Goal: Task Accomplishment & Management: Manage account settings

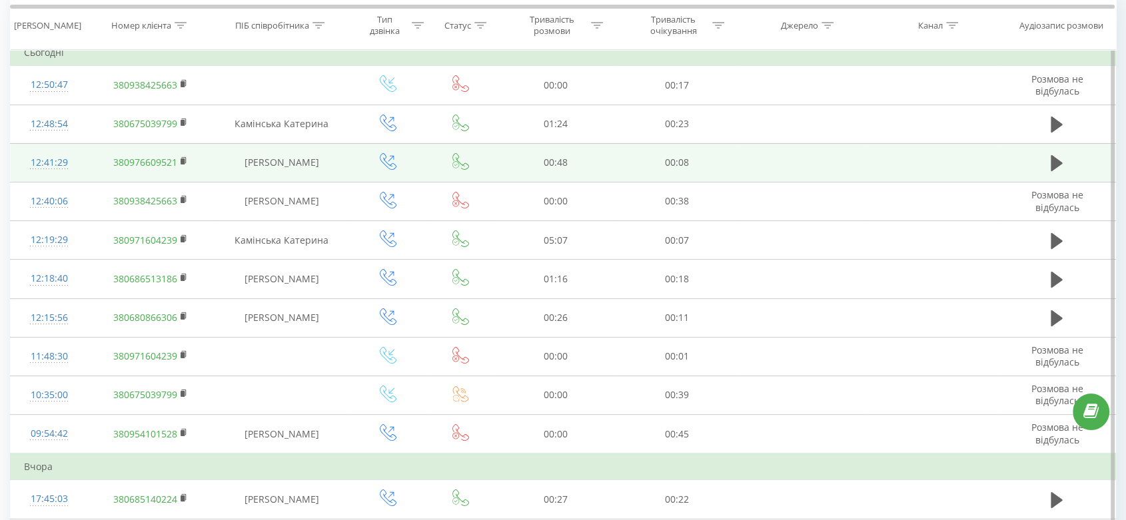
scroll to position [133, 0]
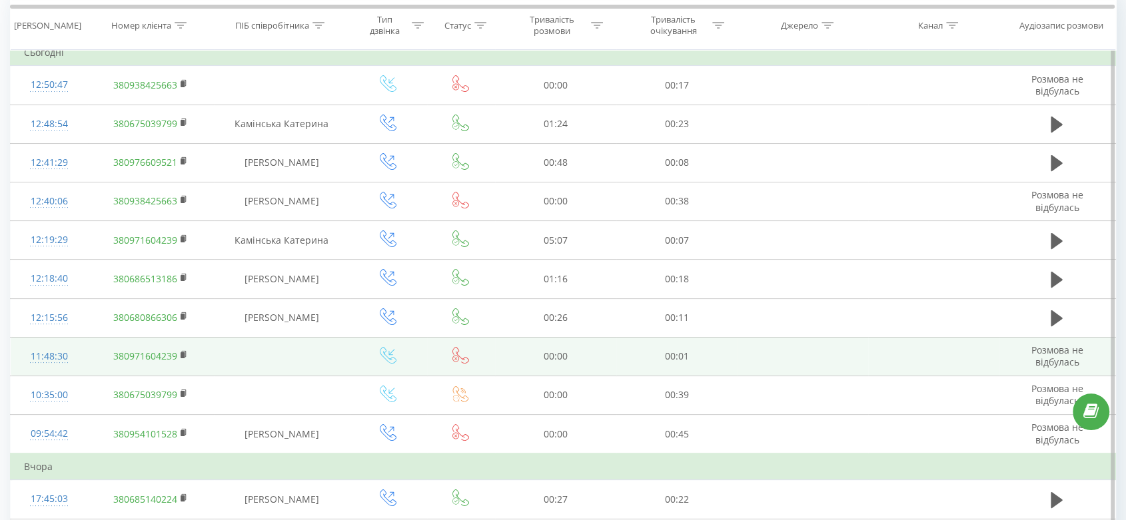
click at [463, 356] on icon at bounding box center [460, 355] width 17 height 17
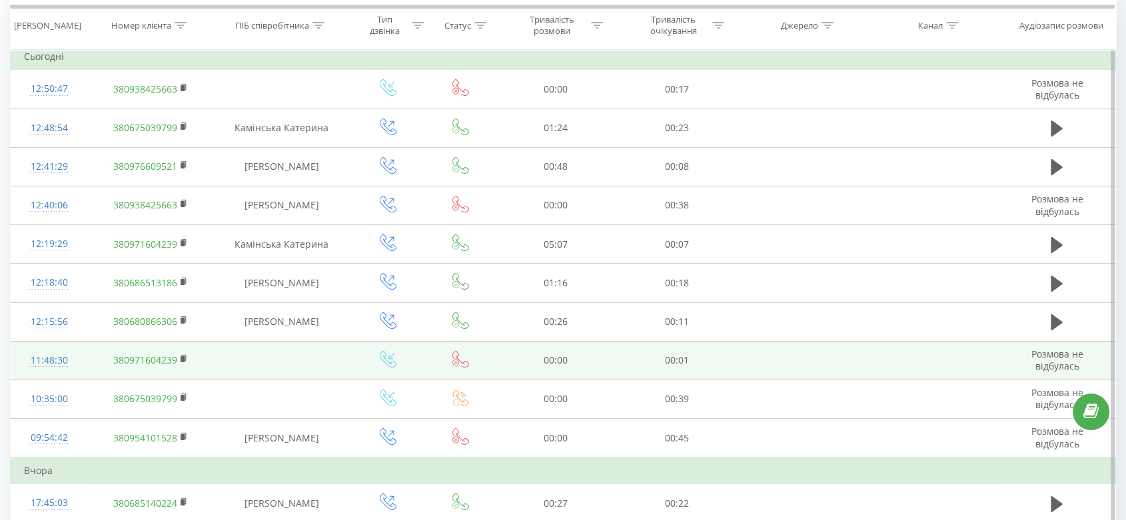
scroll to position [127, 0]
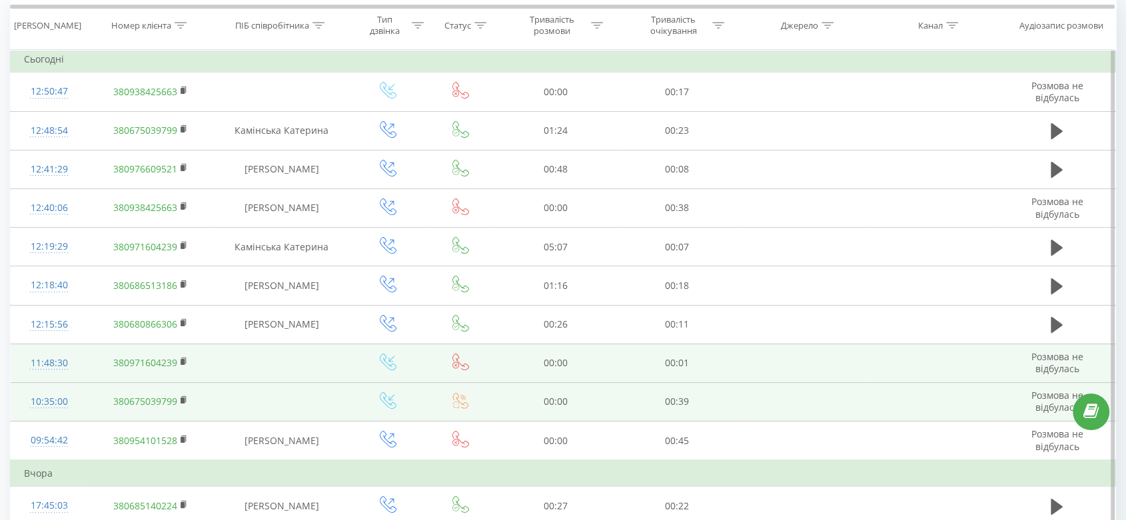
click at [466, 398] on icon at bounding box center [460, 400] width 17 height 17
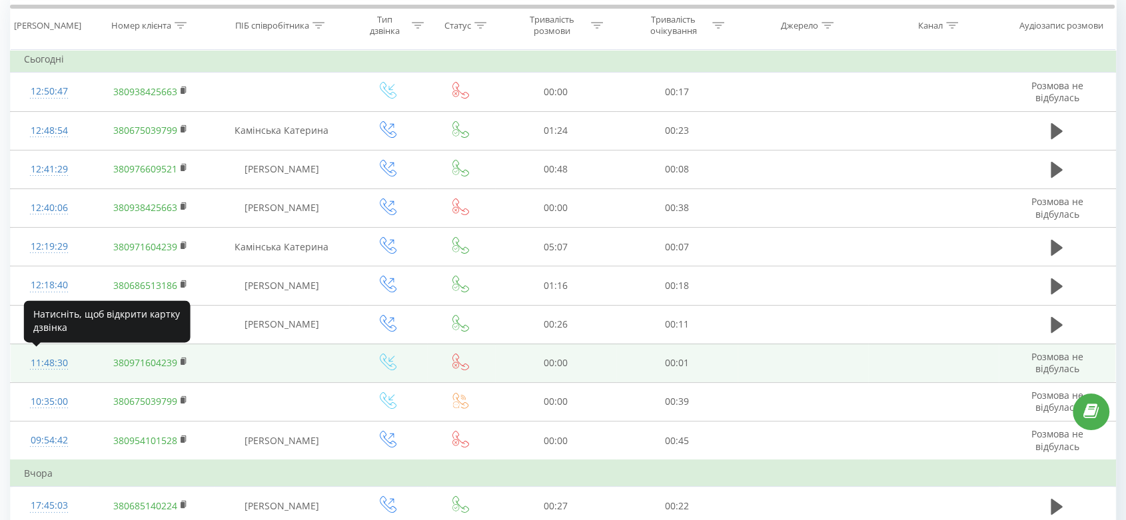
click at [63, 362] on div "11:48:30" at bounding box center [49, 363] width 51 height 26
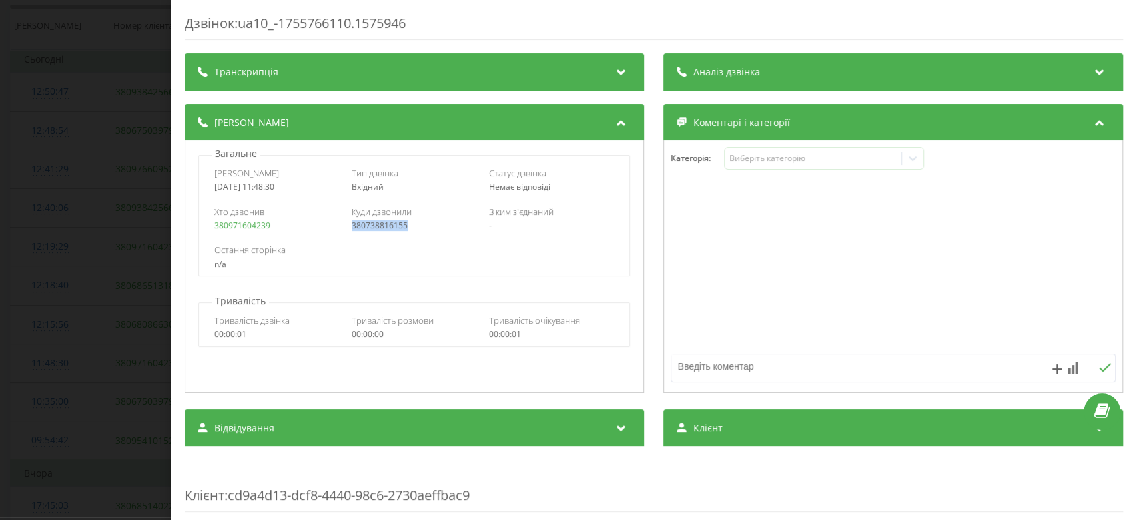
drag, startPoint x: 413, startPoint y: 226, endPoint x: 346, endPoint y: 230, distance: 67.4
click at [346, 230] on div "Хто дзвонив 380971604239 Куди дзвонили 380738816155 З ким з'єднаний -" at bounding box center [414, 218] width 430 height 39
copy link "380738816155"
click at [140, 262] on div "Дзвінок : ua10_-1755766110.1575946 Транскрипція Для AI-аналізу майбутніх дзвінк…" at bounding box center [568, 260] width 1137 height 520
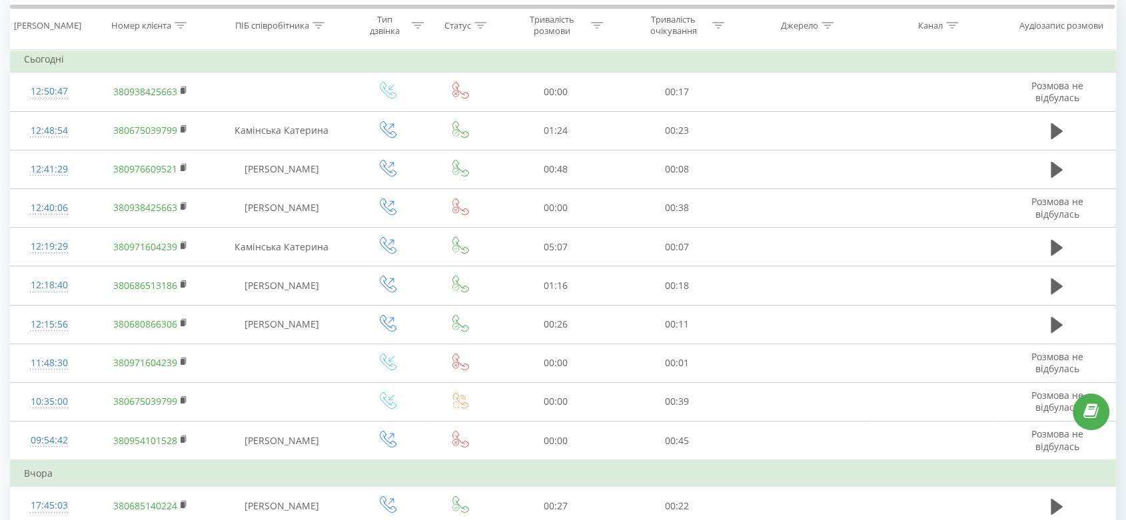
click at [461, 360] on icon at bounding box center [460, 362] width 17 height 17
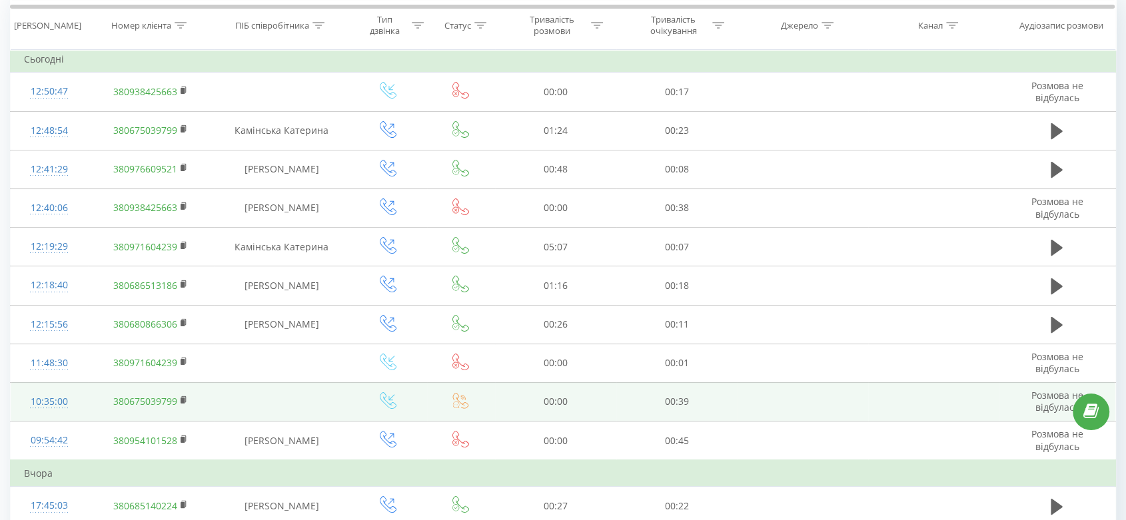
click at [462, 411] on td at bounding box center [461, 401] width 68 height 39
click at [460, 404] on icon at bounding box center [460, 400] width 17 height 17
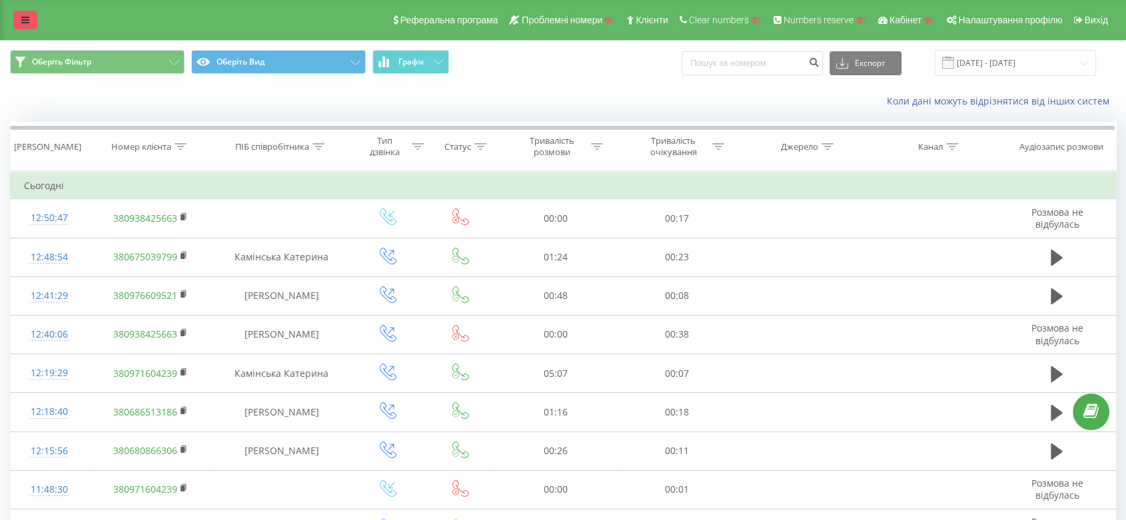
click at [32, 25] on link at bounding box center [25, 20] width 24 height 19
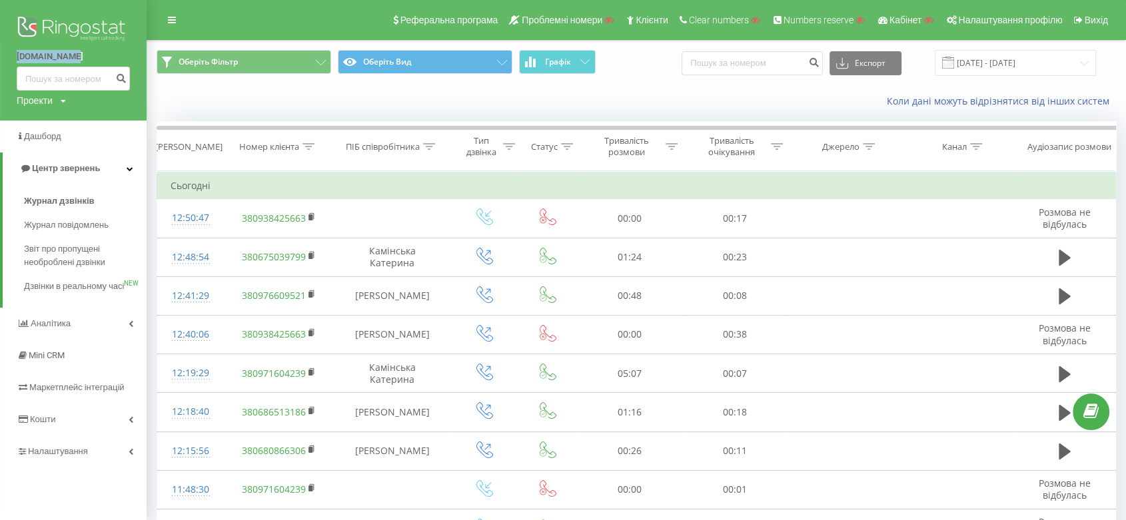
drag, startPoint x: 9, startPoint y: 57, endPoint x: 78, endPoint y: 52, distance: 69.5
click at [78, 52] on div "orzax.com.ua Проекти Пошук" at bounding box center [73, 60] width 147 height 121
copy link "orzax.com.ua"
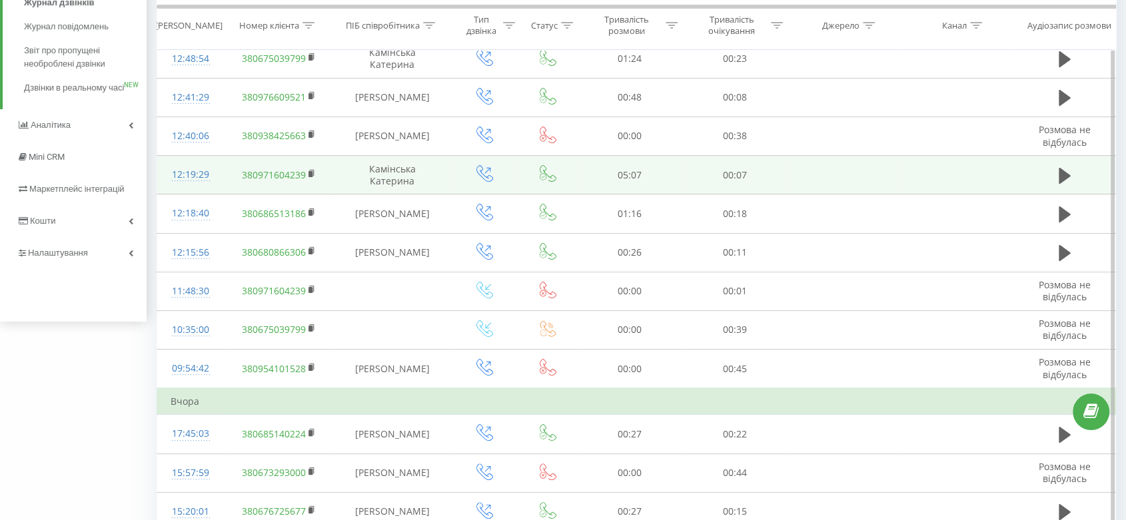
scroll to position [198, 0]
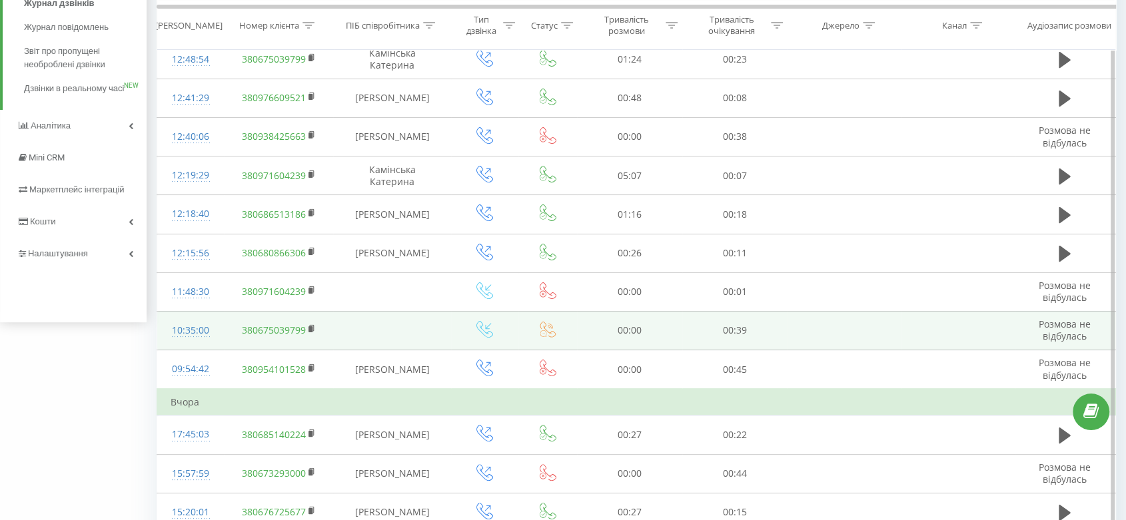
click at [543, 324] on icon at bounding box center [547, 329] width 17 height 17
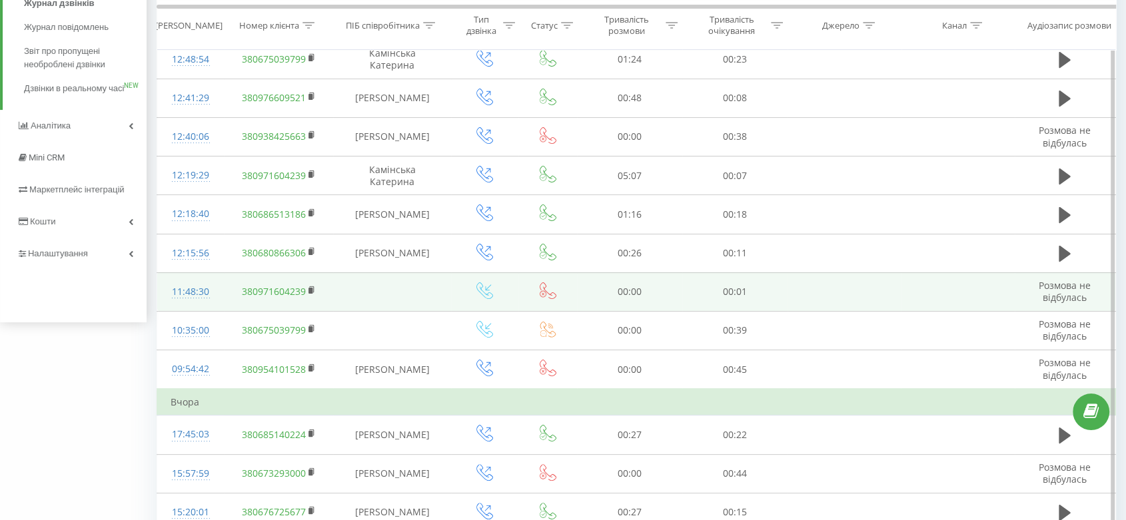
click at [545, 286] on icon at bounding box center [547, 290] width 17 height 17
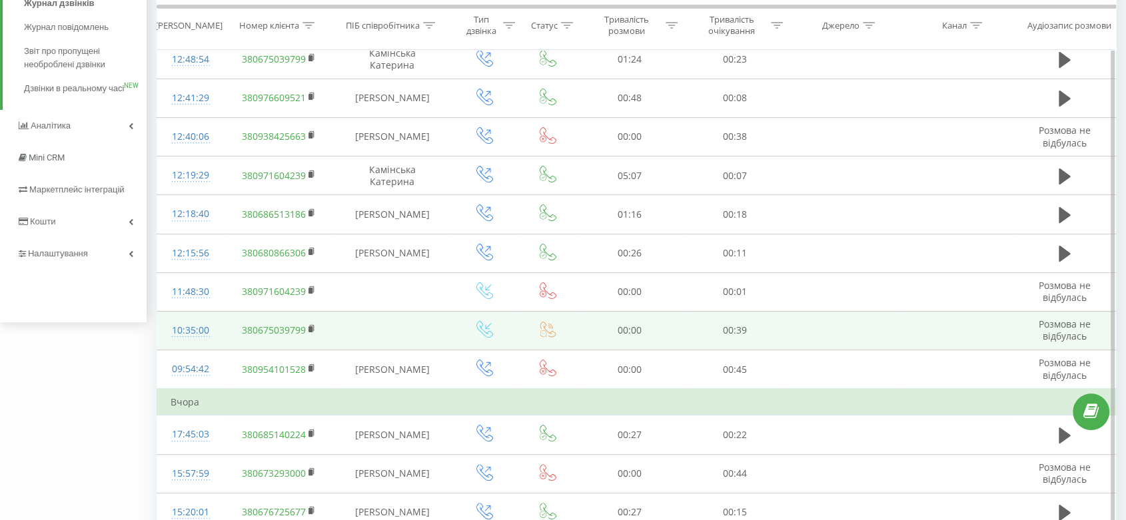
click at [547, 323] on icon at bounding box center [547, 329] width 17 height 17
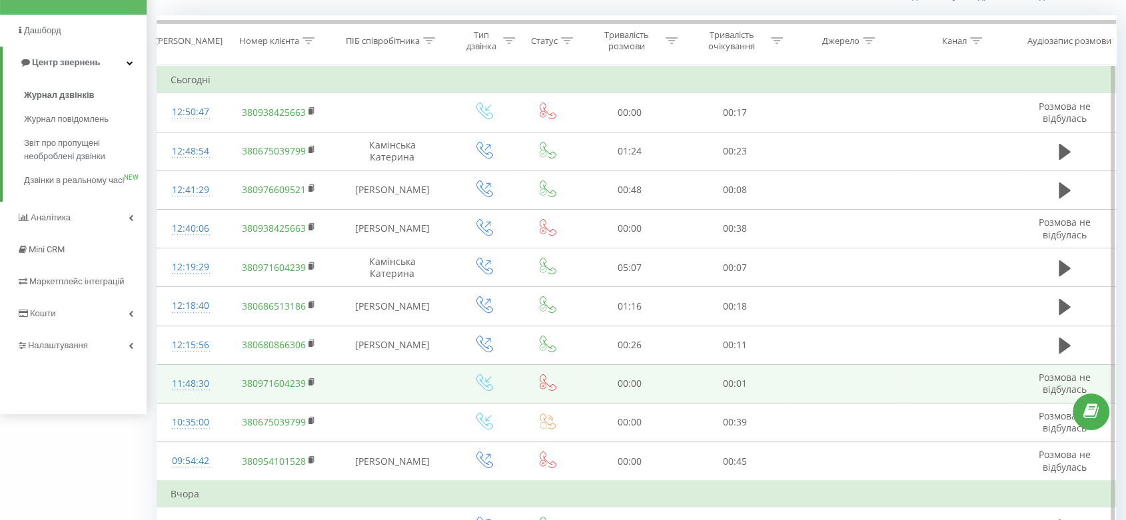
scroll to position [105, 0]
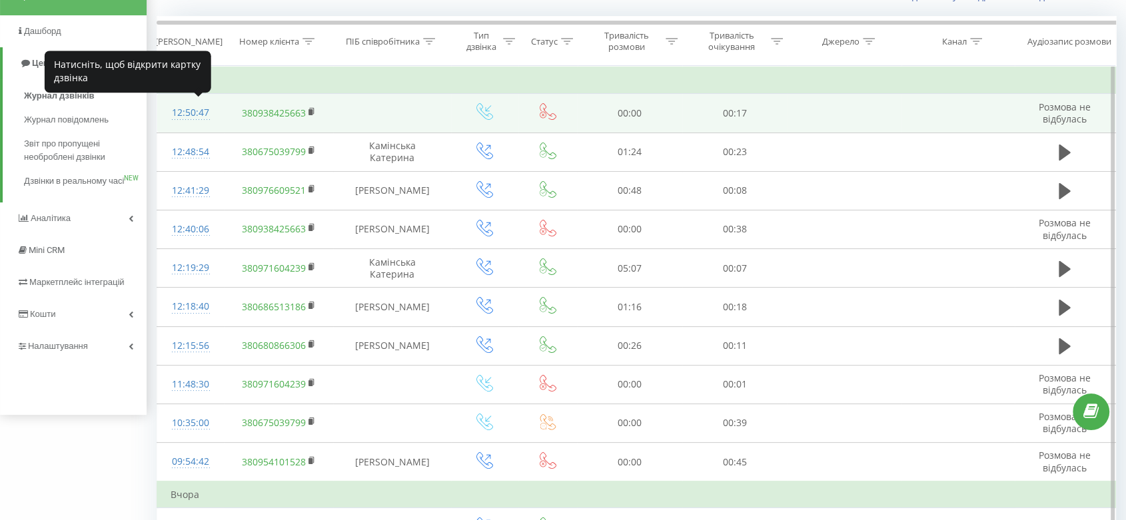
click at [197, 111] on div "12:50:47" at bounding box center [191, 113] width 40 height 26
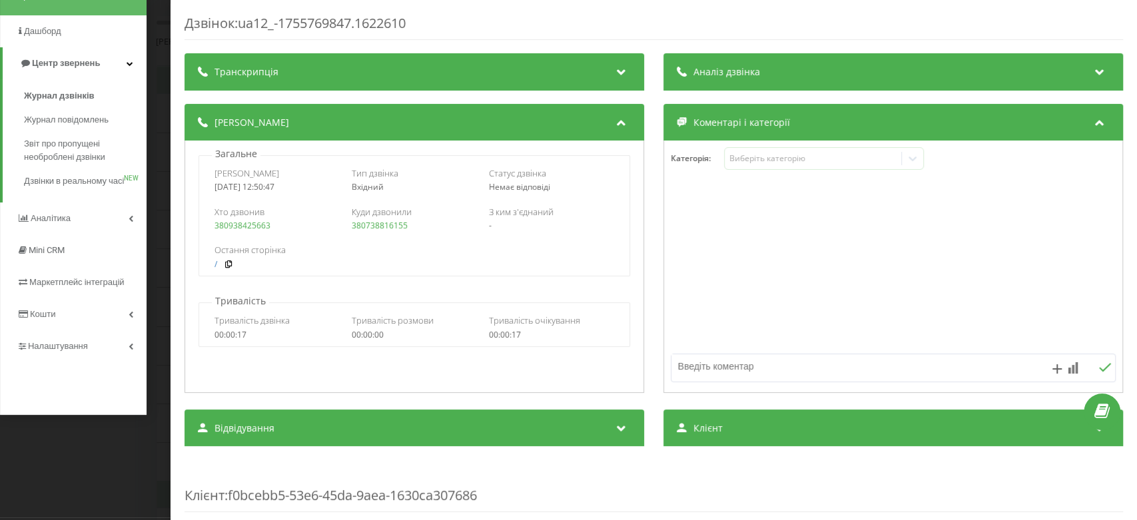
click at [156, 127] on div "Дзвінок : ua12_-1755769847.1622610 Транскрипція Для AI-аналізу майбутніх дзвінк…" at bounding box center [568, 260] width 1137 height 520
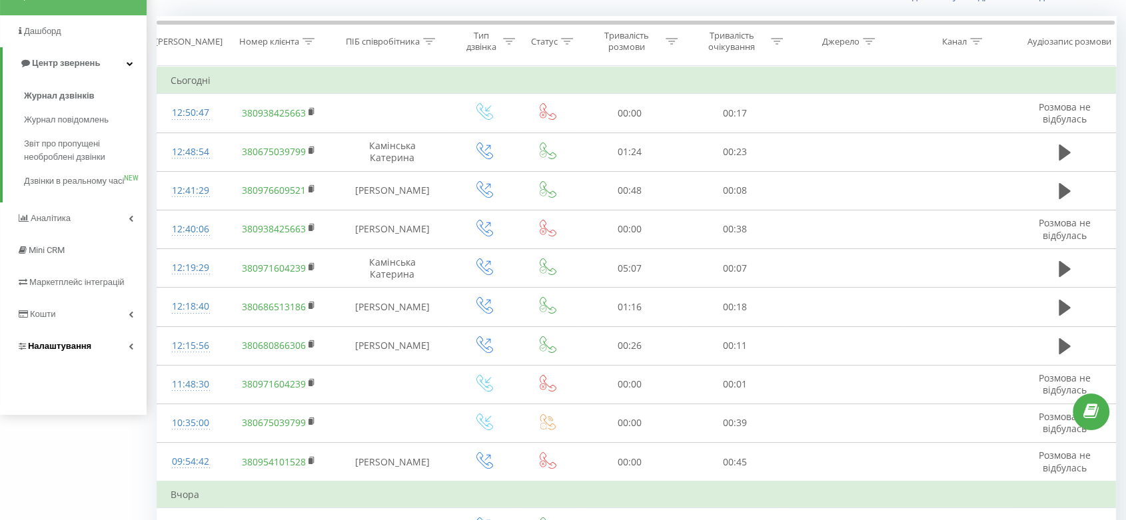
click at [87, 350] on link "Налаштування" at bounding box center [73, 346] width 147 height 32
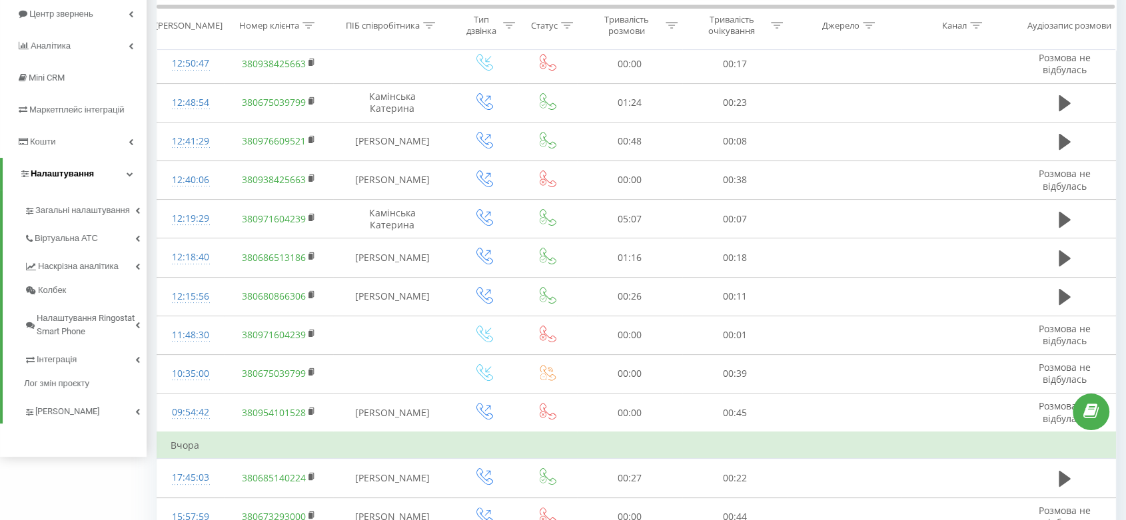
scroll to position [155, 0]
click at [106, 226] on link "Віртуальна АТС" at bounding box center [85, 236] width 123 height 28
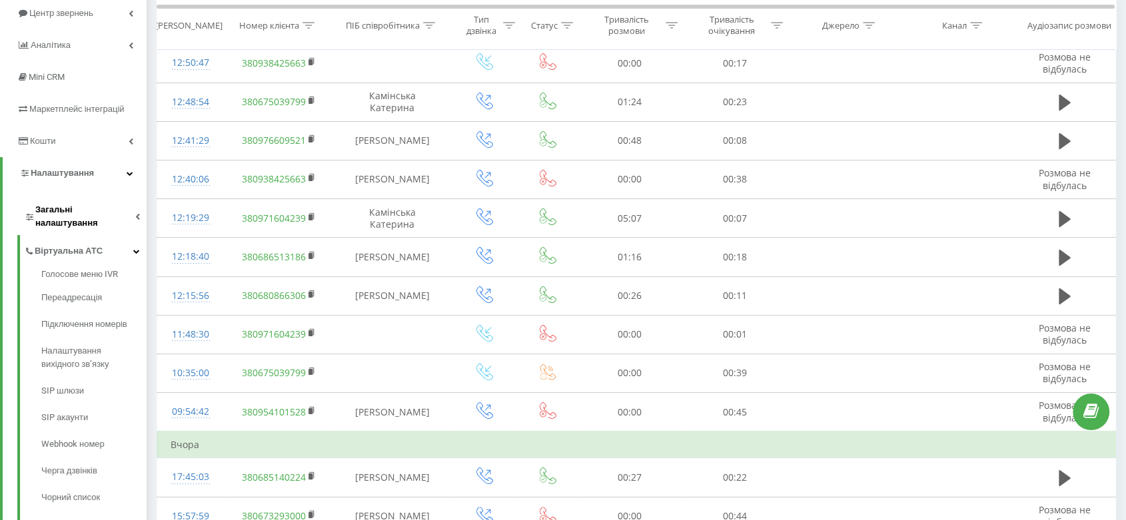
click at [103, 216] on span "Загальні налаштування" at bounding box center [85, 216] width 100 height 27
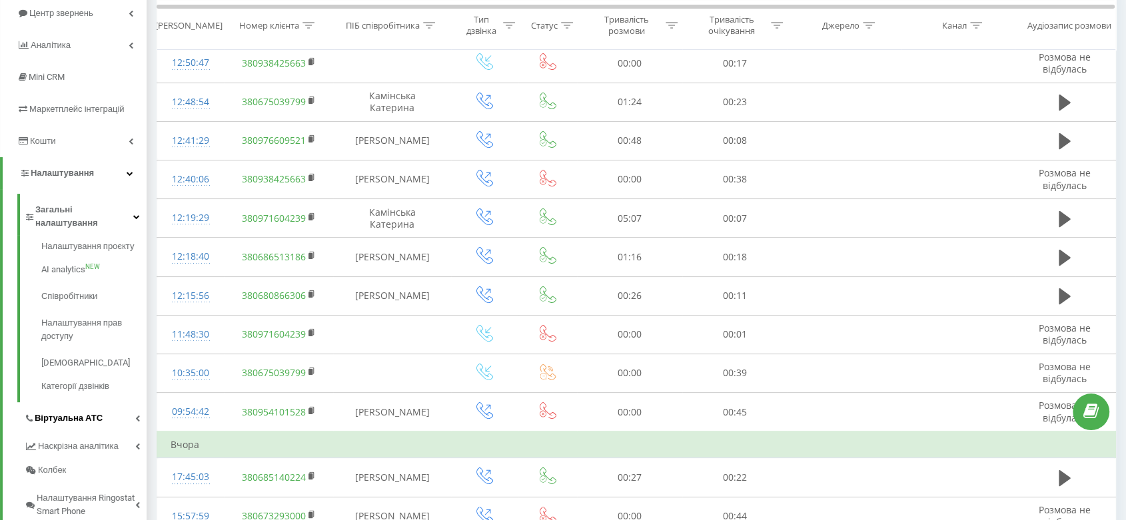
click at [89, 412] on span "Віртуальна АТС" at bounding box center [69, 418] width 68 height 13
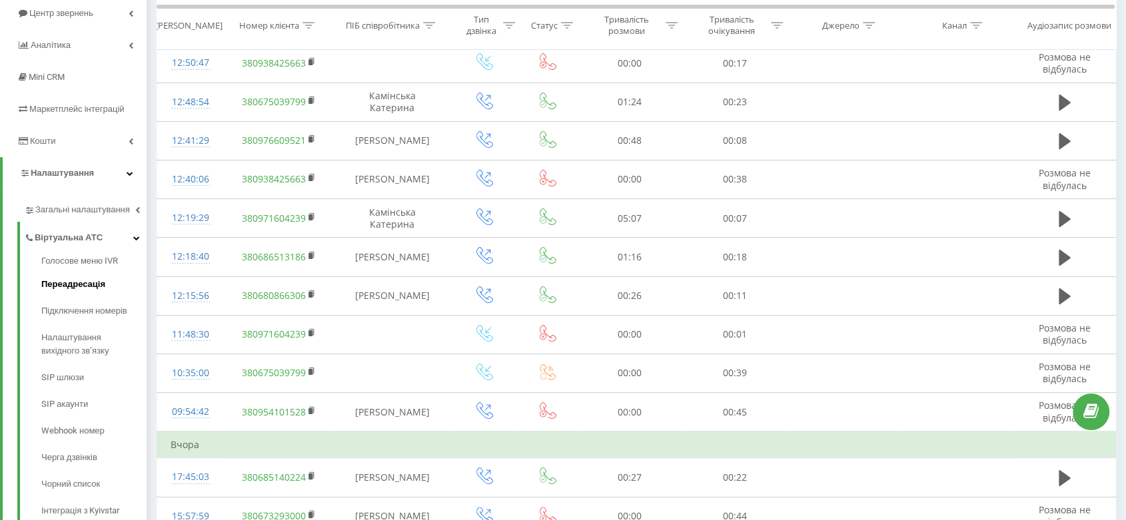
click at [85, 294] on link "Переадресація" at bounding box center [93, 284] width 105 height 27
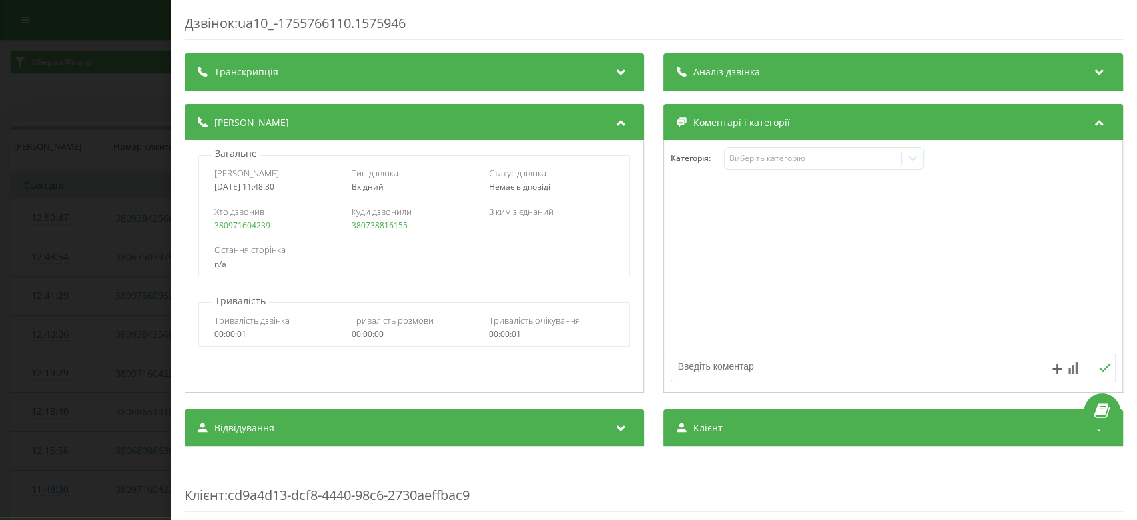
click at [123, 170] on div "Дзвінок : ua10_-1755766110.1575946 Транскрипція Для AI-аналізу майбутніх дзвінк…" at bounding box center [568, 260] width 1137 height 520
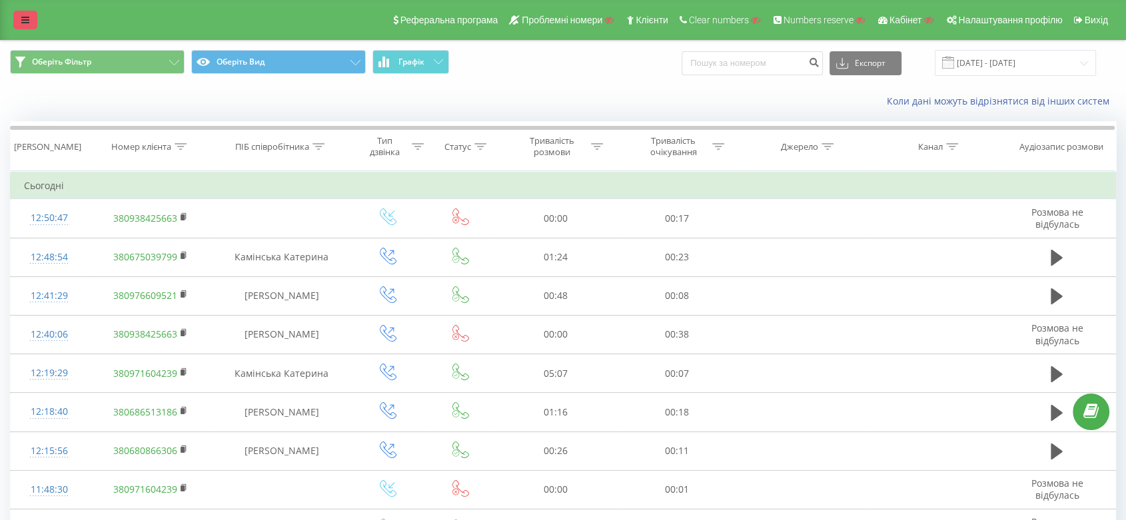
click at [25, 22] on icon at bounding box center [25, 19] width 8 height 9
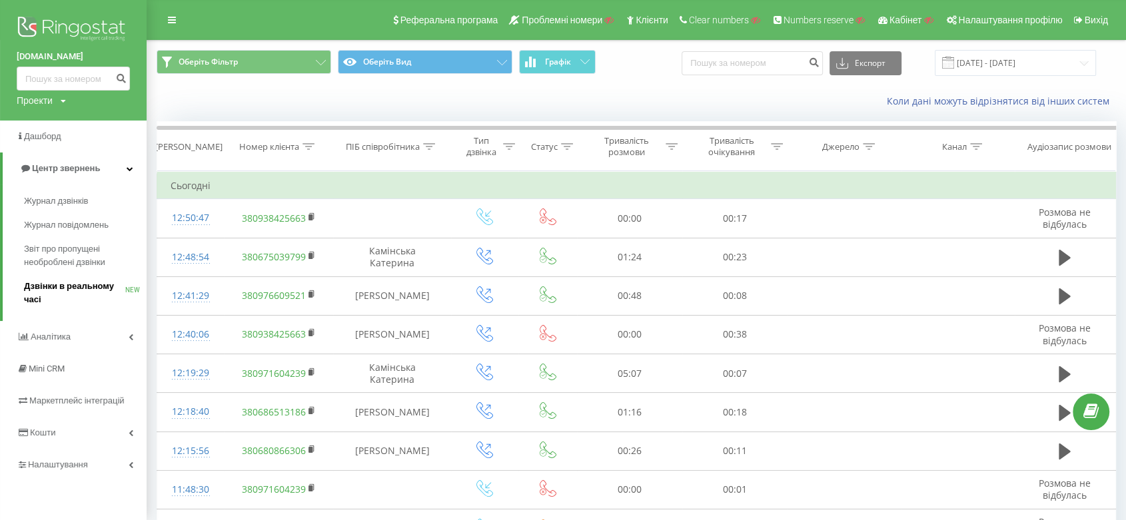
scroll to position [123, 0]
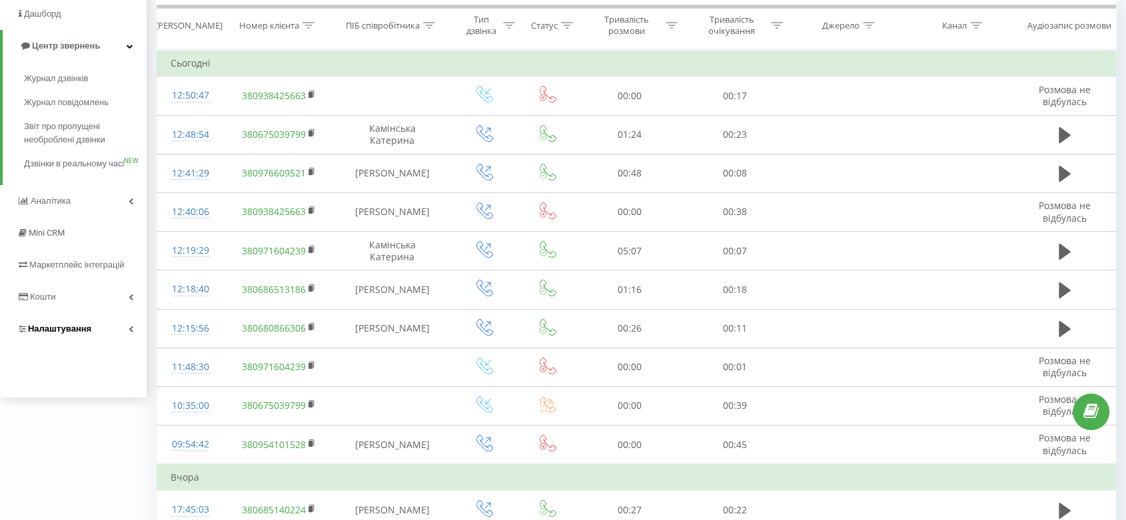
click at [76, 331] on link "Налаштування" at bounding box center [73, 329] width 147 height 32
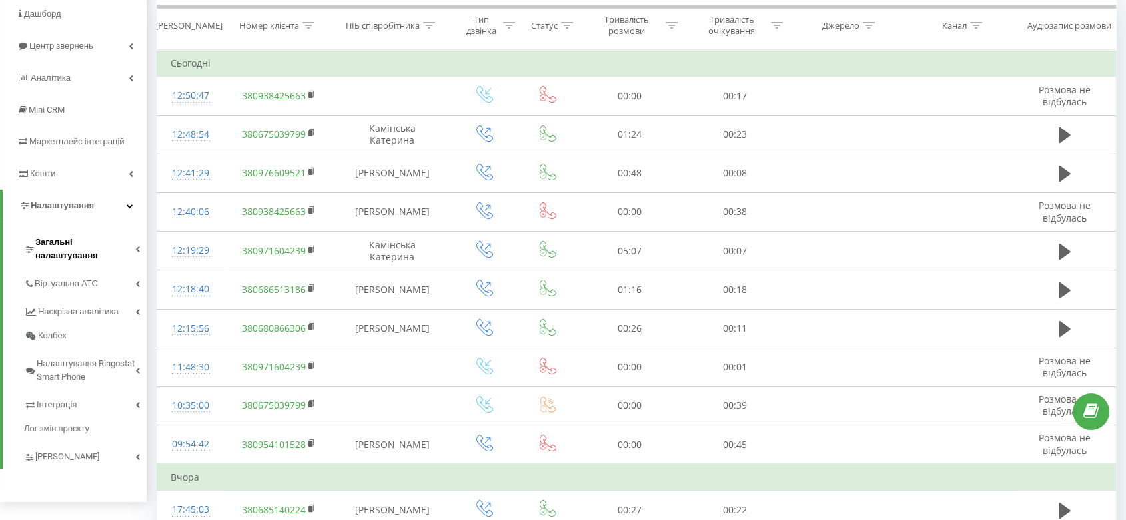
click at [101, 239] on span "Загальні налаштування" at bounding box center [85, 249] width 100 height 27
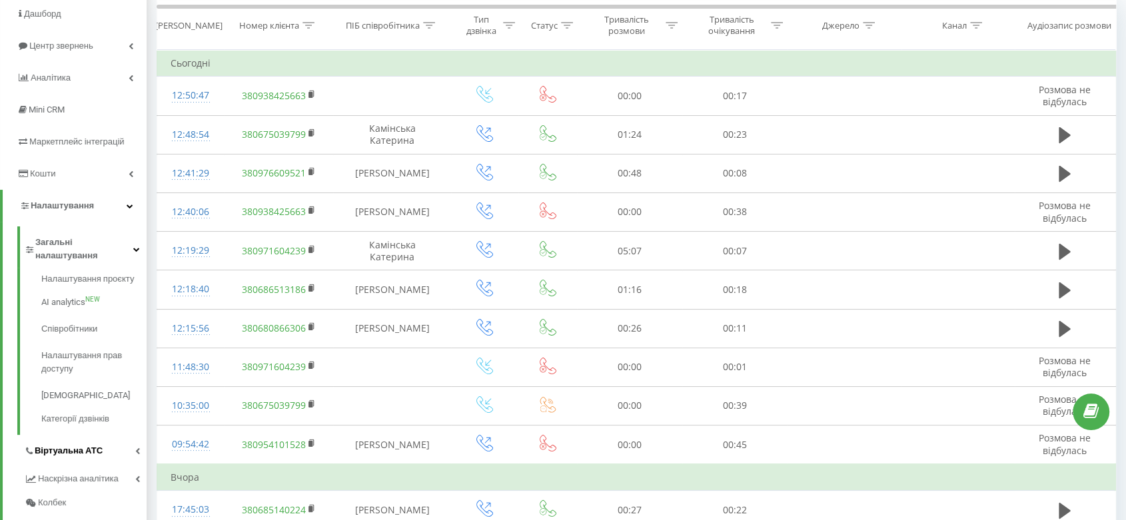
click at [75, 435] on link "Віртуальна АТС" at bounding box center [85, 449] width 123 height 28
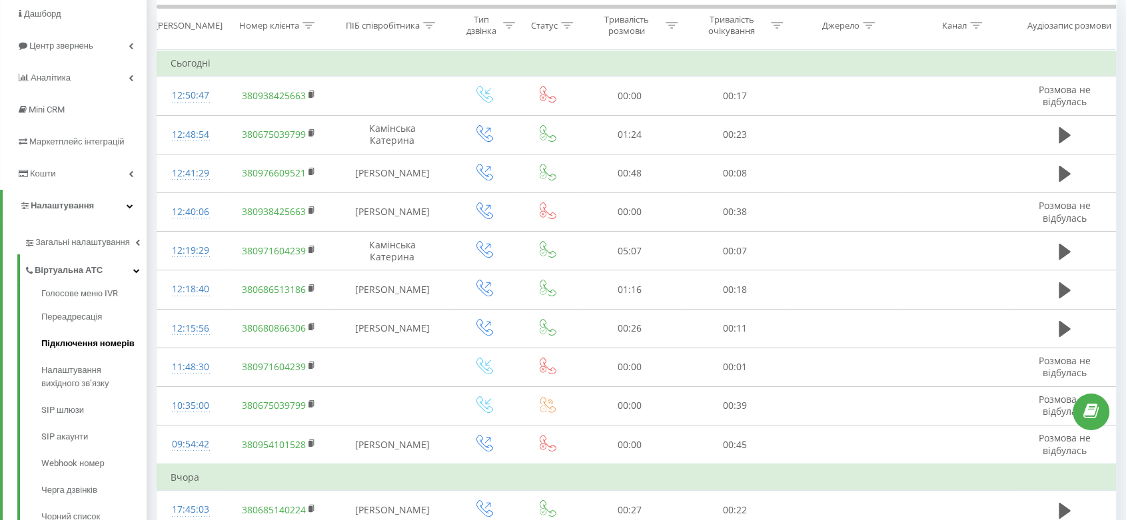
click at [81, 337] on span "Підключення номерів" at bounding box center [87, 343] width 93 height 13
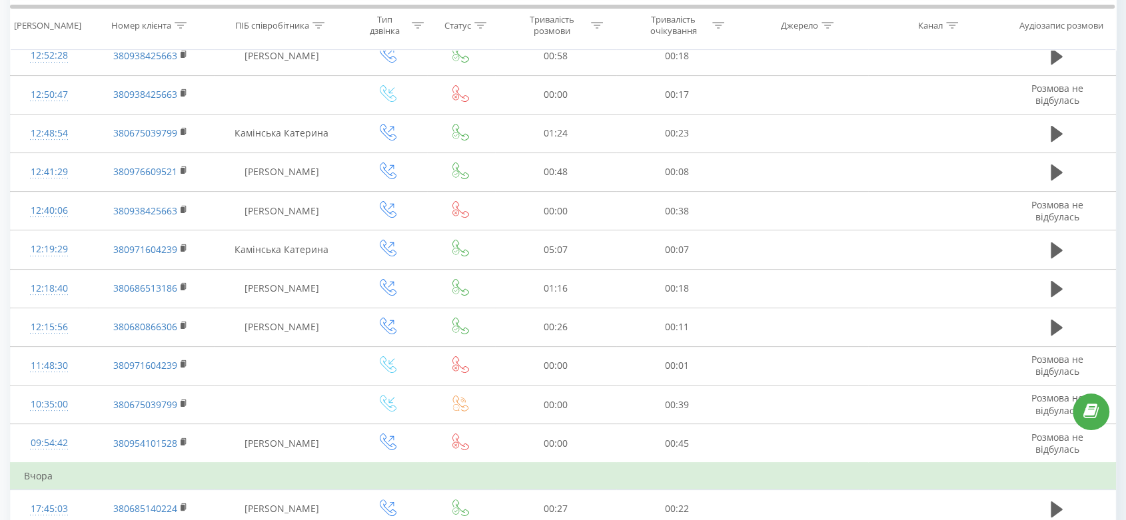
scroll to position [242, 0]
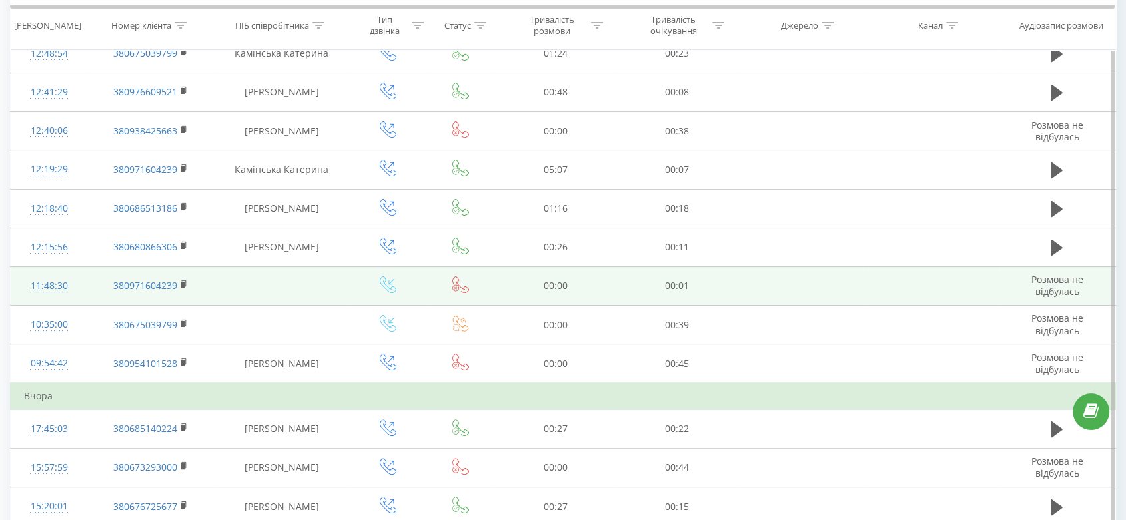
click at [464, 292] on span at bounding box center [460, 289] width 17 height 13
click at [461, 283] on icon at bounding box center [460, 284] width 17 height 17
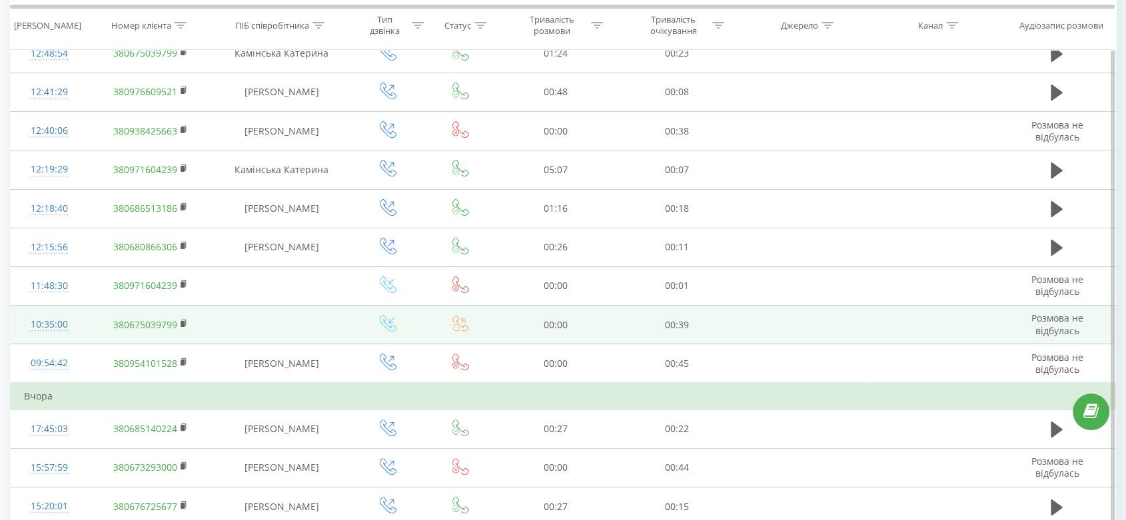
click at [461, 322] on icon at bounding box center [460, 323] width 17 height 17
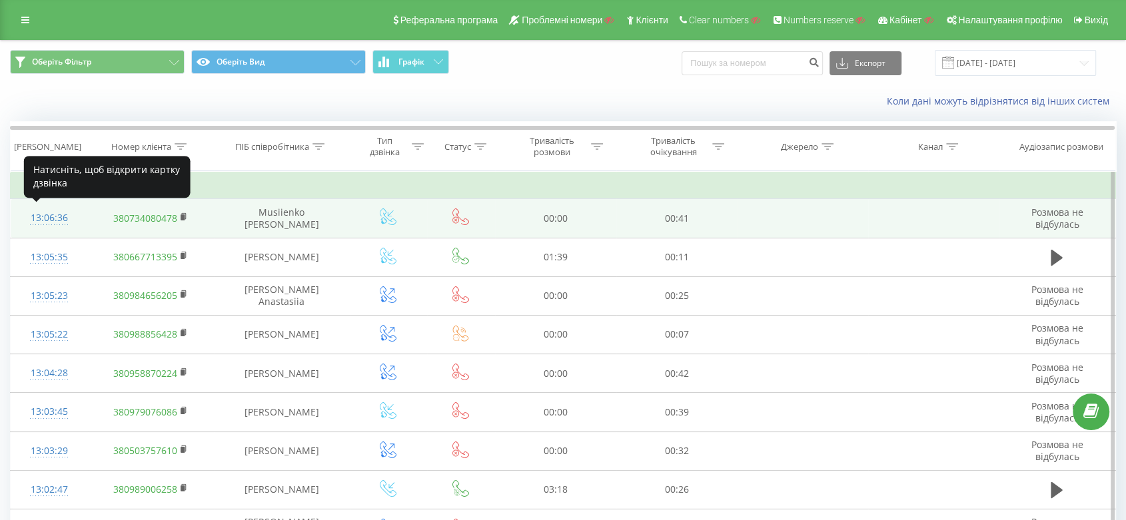
click at [35, 212] on div "13:06:36" at bounding box center [49, 218] width 51 height 26
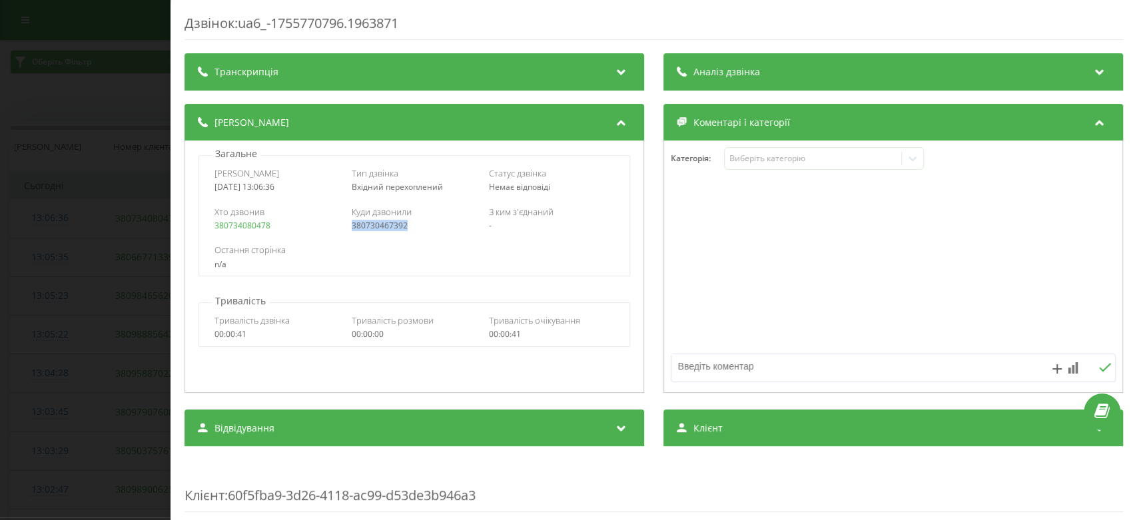
drag, startPoint x: 428, startPoint y: 228, endPoint x: 347, endPoint y: 224, distance: 81.4
click at [347, 224] on div "Хто дзвонив 380734080478 Куди дзвонили 380730467392 З ким з'єднаний -" at bounding box center [414, 218] width 430 height 39
copy link "380730467392"
click at [137, 178] on div "Дзвінок : ua6_-1755770796.1963871 Транскрипція Для AI-аналізу майбутніх дзвінкі…" at bounding box center [568, 260] width 1137 height 520
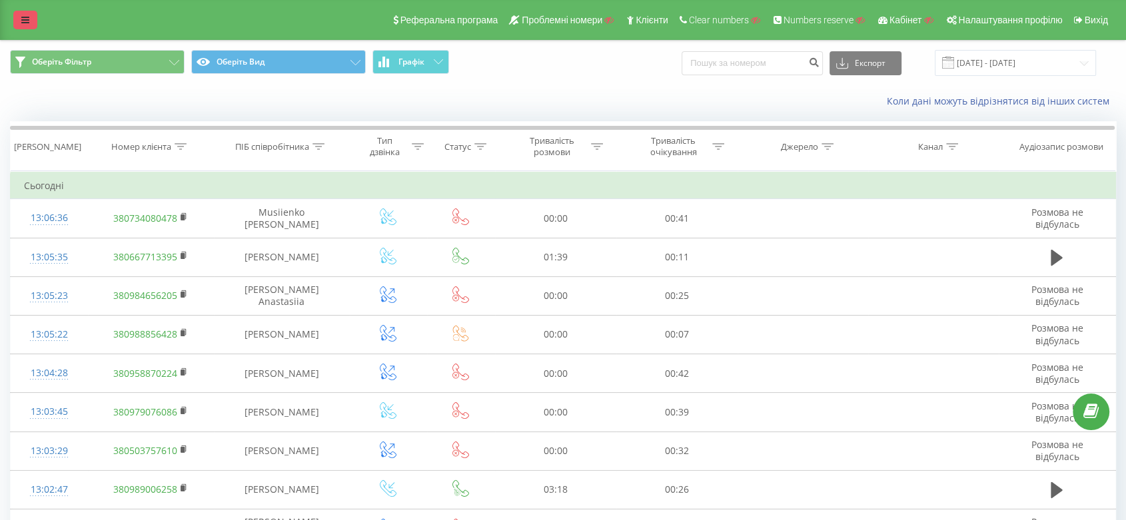
click at [32, 20] on link at bounding box center [25, 20] width 24 height 19
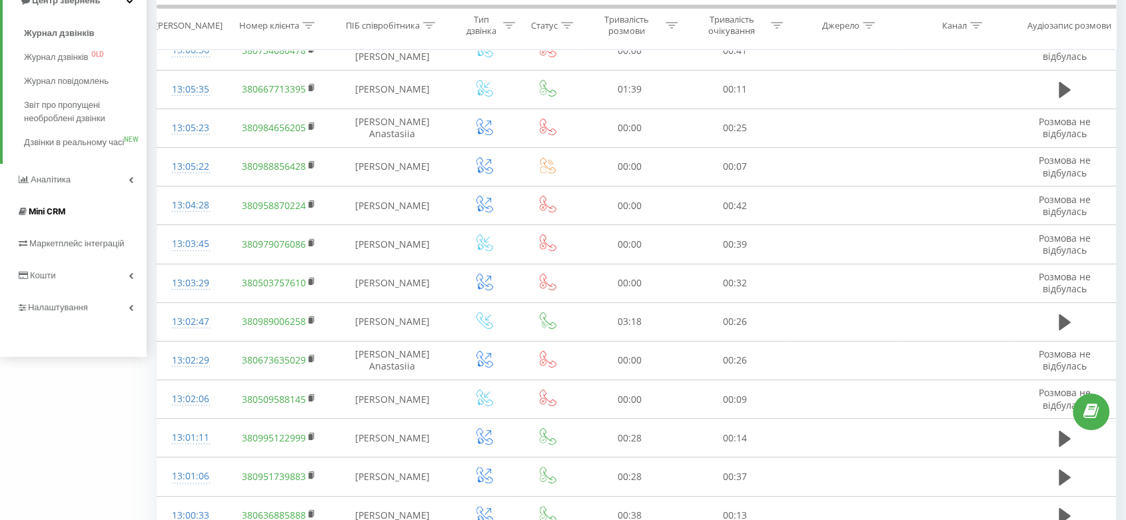
scroll to position [167, 0]
click at [84, 313] on span "Налаштування" at bounding box center [59, 308] width 63 height 10
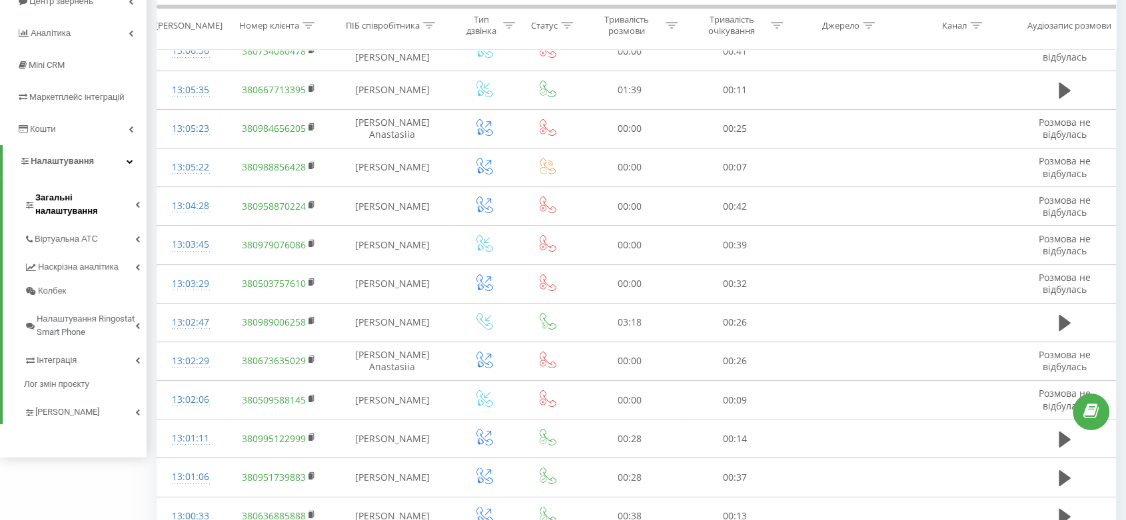
click at [79, 192] on span "Загальні налаштування" at bounding box center [85, 204] width 100 height 27
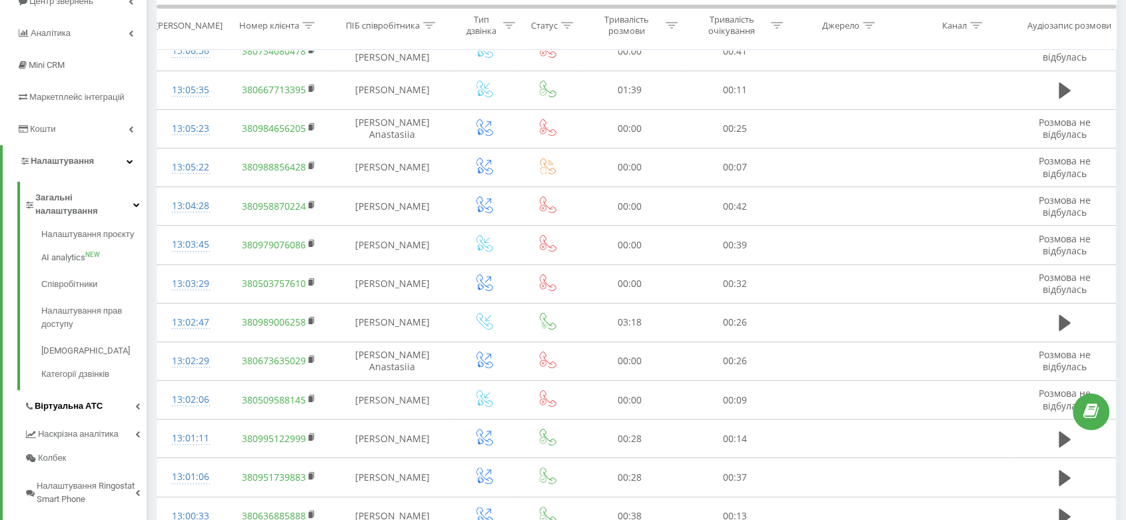
click at [87, 400] on span "Віртуальна АТС" at bounding box center [69, 406] width 68 height 13
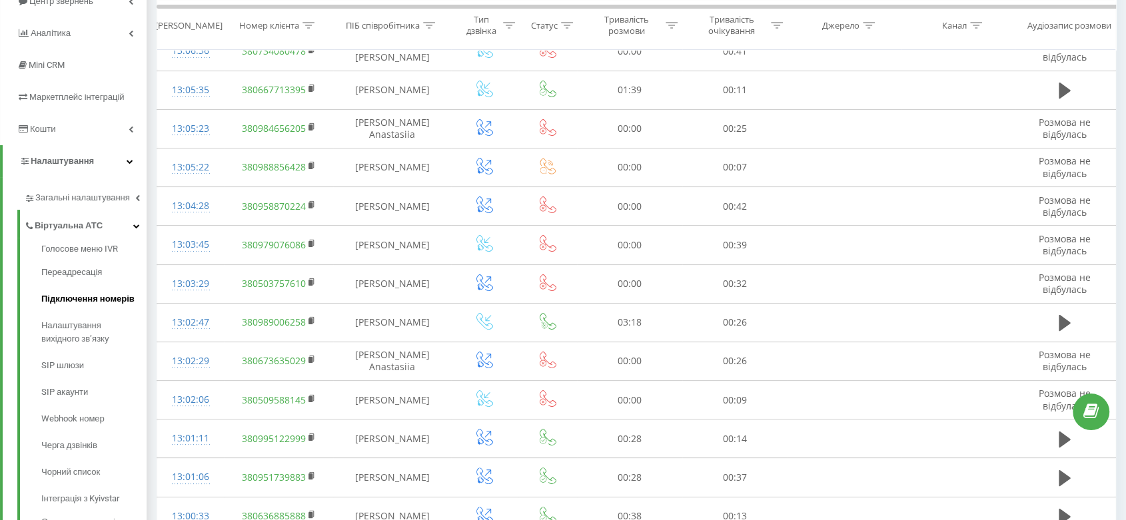
click at [93, 301] on span "Підключення номерів" at bounding box center [87, 298] width 93 height 13
